Goal: Task Accomplishment & Management: Use online tool/utility

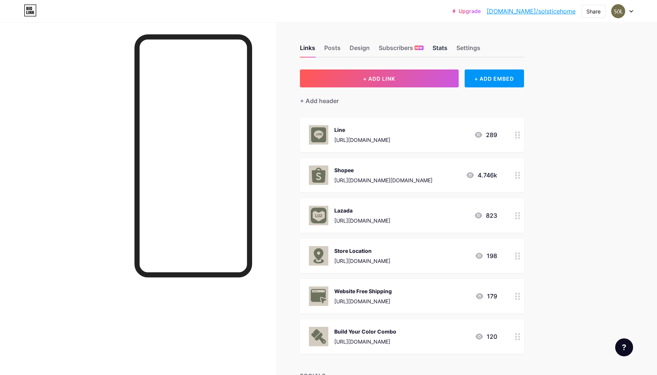
click at [441, 46] on div "Stats" at bounding box center [439, 49] width 15 height 13
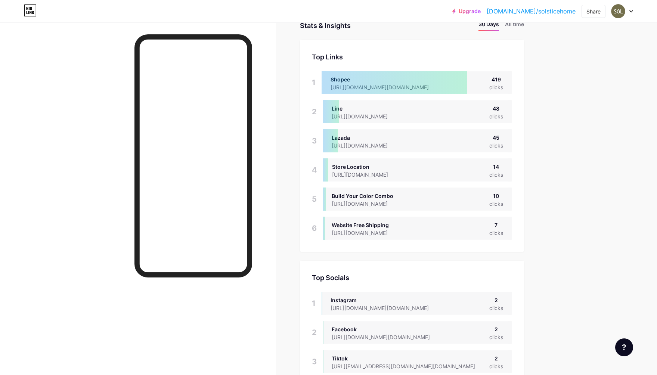
scroll to position [19, 0]
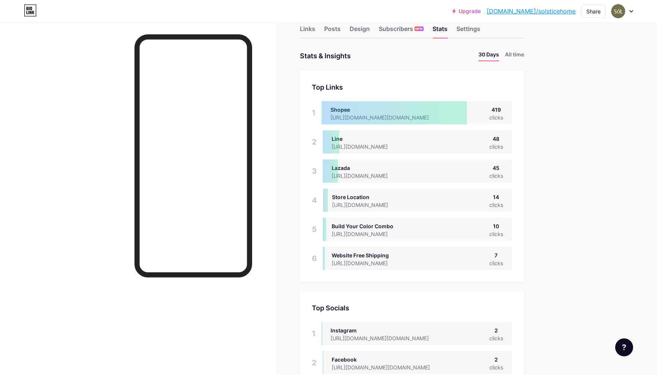
click at [384, 153] on div "Line [URL][DOMAIN_NAME] 48 clicks" at bounding box center [417, 141] width 189 height 23
drag, startPoint x: 385, startPoint y: 146, endPoint x: 389, endPoint y: 146, distance: 4.2
click at [387, 146] on div "[URL][DOMAIN_NAME]" at bounding box center [366, 147] width 68 height 8
drag, startPoint x: 385, startPoint y: 147, endPoint x: 334, endPoint y: 148, distance: 50.8
click at [333, 148] on div "Line [URL][DOMAIN_NAME] 48 clicks" at bounding box center [417, 141] width 189 height 23
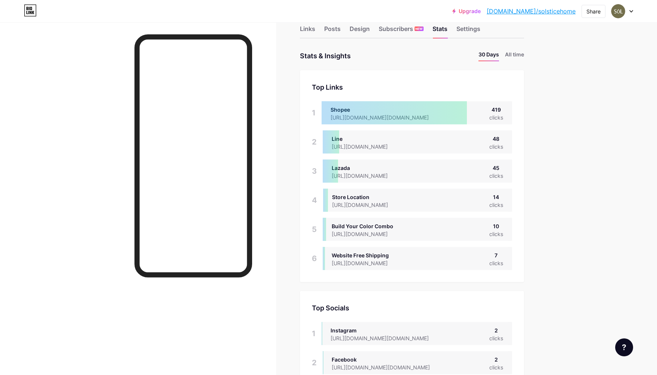
click at [334, 147] on div at bounding box center [331, 141] width 16 height 23
drag, startPoint x: 335, startPoint y: 145, endPoint x: 378, endPoint y: 146, distance: 43.3
click at [378, 146] on div "Line [URL][DOMAIN_NAME] 48 clicks" at bounding box center [417, 141] width 189 height 23
click at [387, 148] on div "[URL][DOMAIN_NAME]" at bounding box center [366, 147] width 68 height 8
drag, startPoint x: 369, startPoint y: 146, endPoint x: 319, endPoint y: 144, distance: 50.8
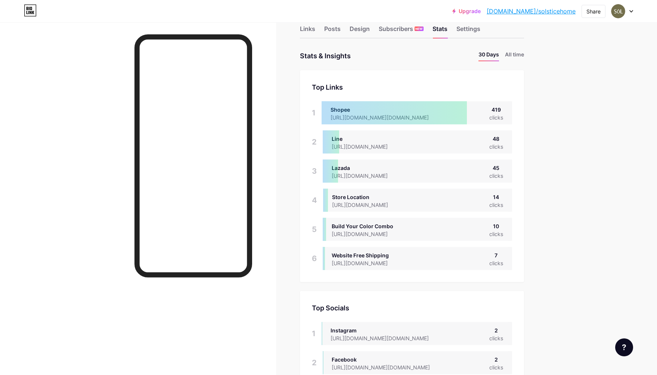
click at [318, 144] on div "2 Line [URL][DOMAIN_NAME] 48 clicks" at bounding box center [412, 141] width 200 height 23
click at [331, 146] on div at bounding box center [331, 141] width 16 height 23
drag, startPoint x: 332, startPoint y: 147, endPoint x: 320, endPoint y: 150, distance: 12.0
click at [320, 150] on div "2 Line [URL][DOMAIN_NAME] 48 clicks" at bounding box center [412, 141] width 200 height 23
copy div "Line [URL][DOMAIN_NAME] 48 clicks"
